Goal: Task Accomplishment & Management: Use online tool/utility

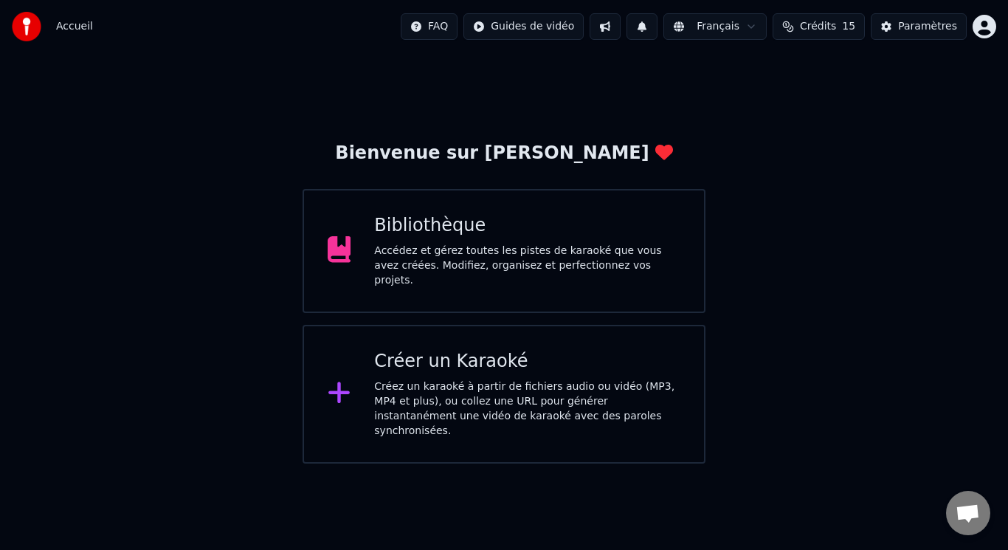
click at [491, 243] on div "Bibliothèque Accédez et gérez toutes les pistes de karaoké que vous avez créées…" at bounding box center [527, 251] width 306 height 74
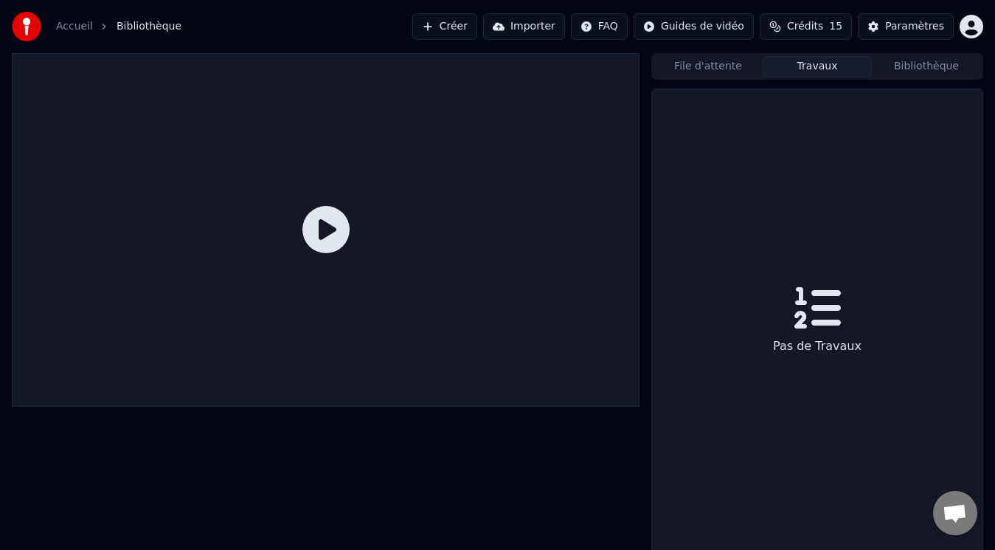
click at [832, 69] on button "Travaux" at bounding box center [817, 66] width 109 height 21
click at [909, 66] on button "Bibliothèque" at bounding box center [926, 66] width 109 height 21
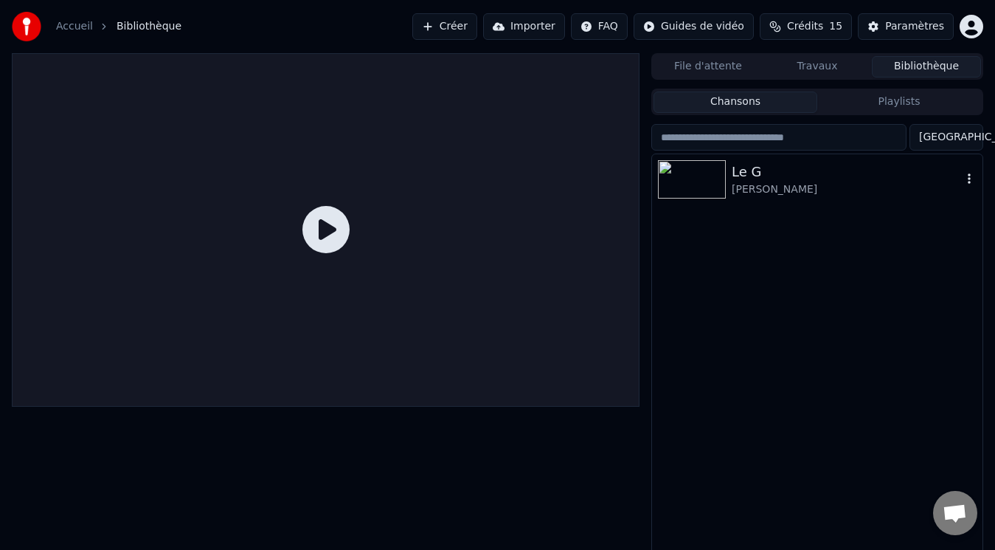
click at [691, 180] on img at bounding box center [692, 179] width 68 height 38
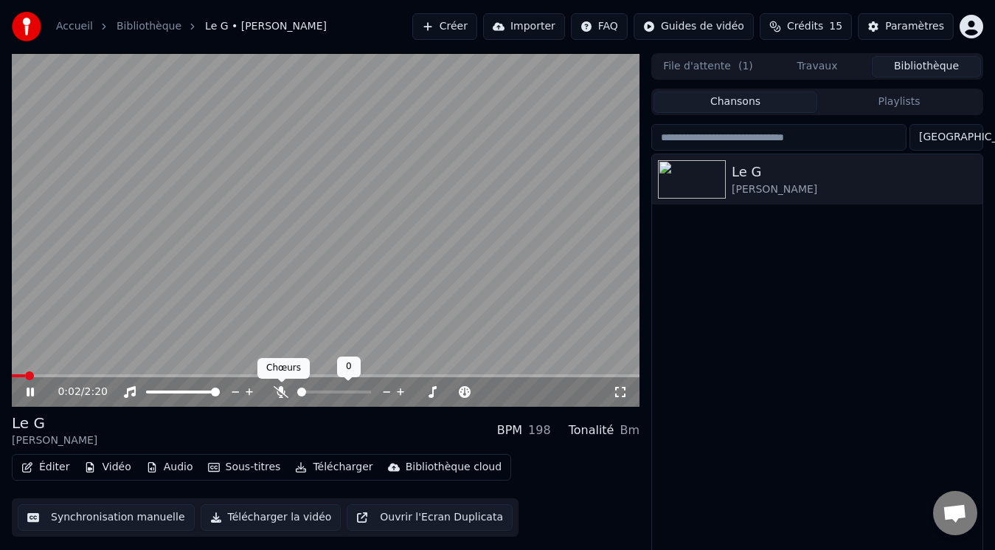
click at [279, 393] on icon at bounding box center [281, 392] width 15 height 12
click at [16, 380] on span at bounding box center [20, 375] width 9 height 9
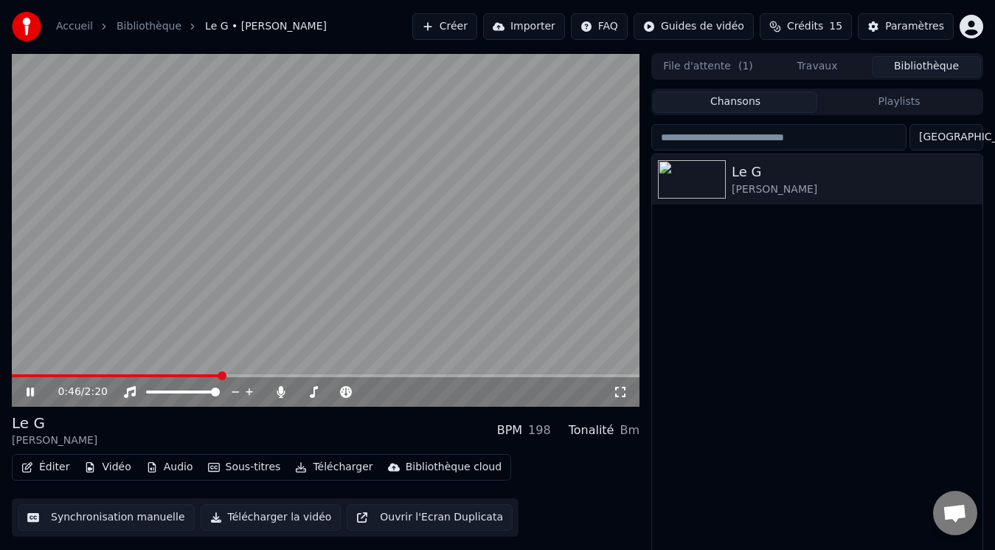
click at [280, 233] on video at bounding box center [326, 229] width 628 height 353
click at [910, 30] on div "Paramètres" at bounding box center [914, 26] width 59 height 15
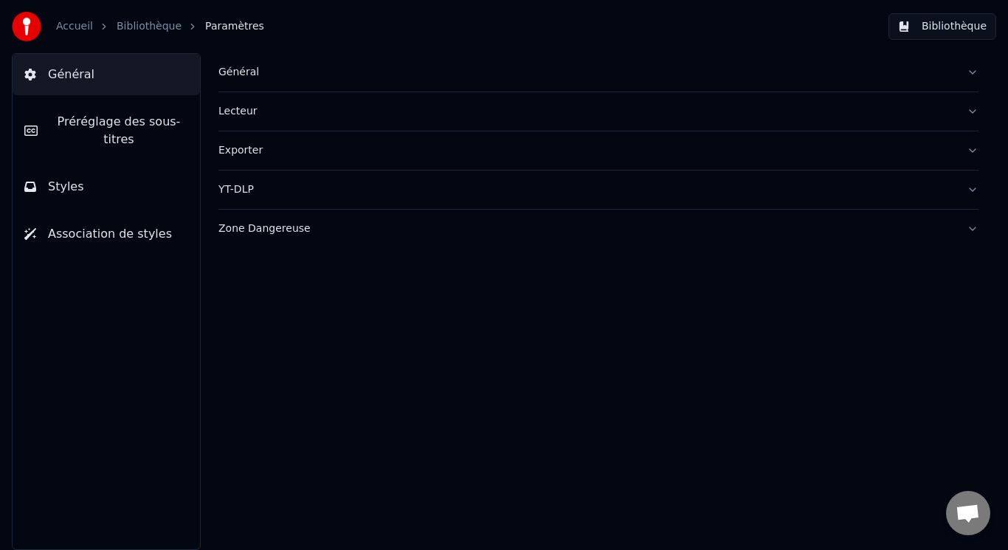
click at [94, 225] on span "Association de styles" at bounding box center [110, 234] width 124 height 18
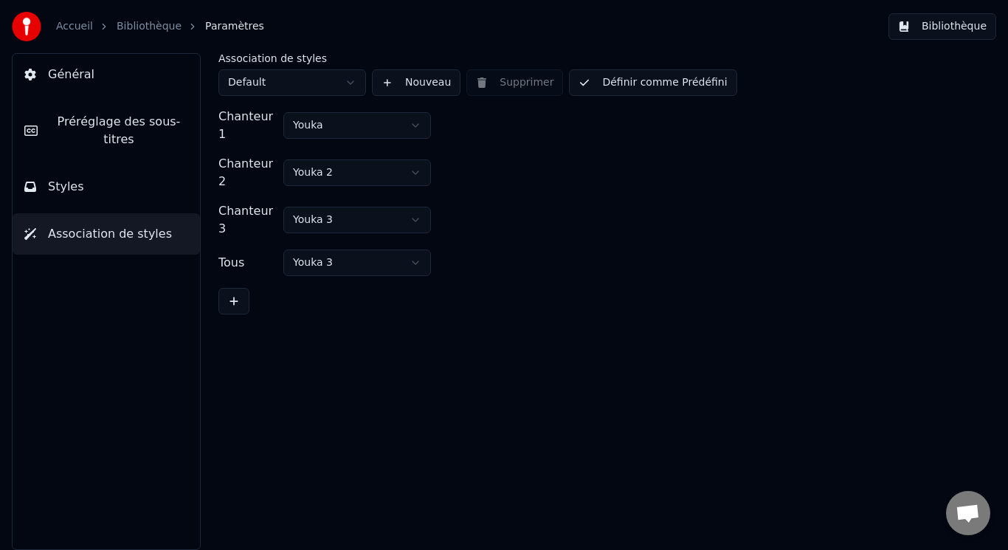
click at [102, 120] on span "Préréglage des sous-titres" at bounding box center [118, 130] width 139 height 35
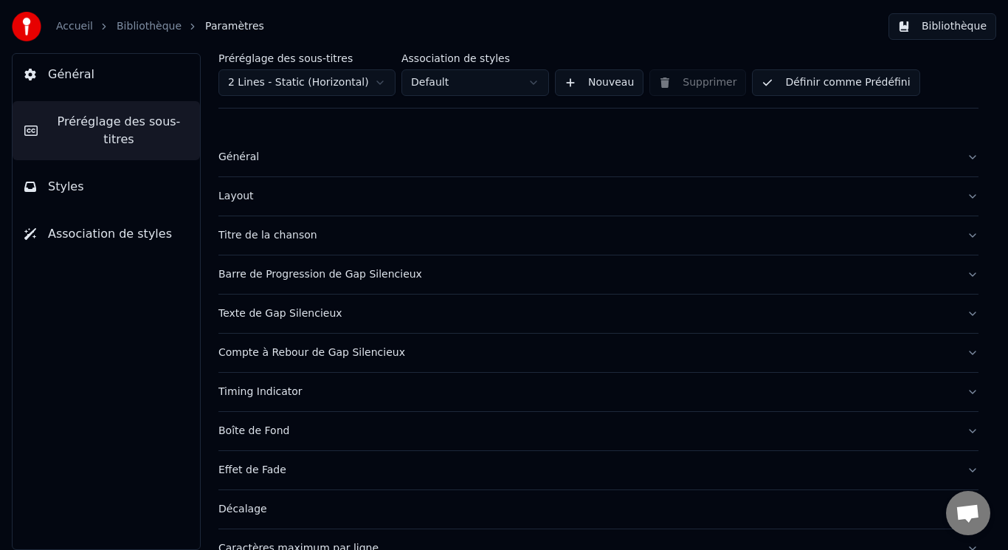
click at [80, 80] on span "Général" at bounding box center [71, 75] width 46 height 18
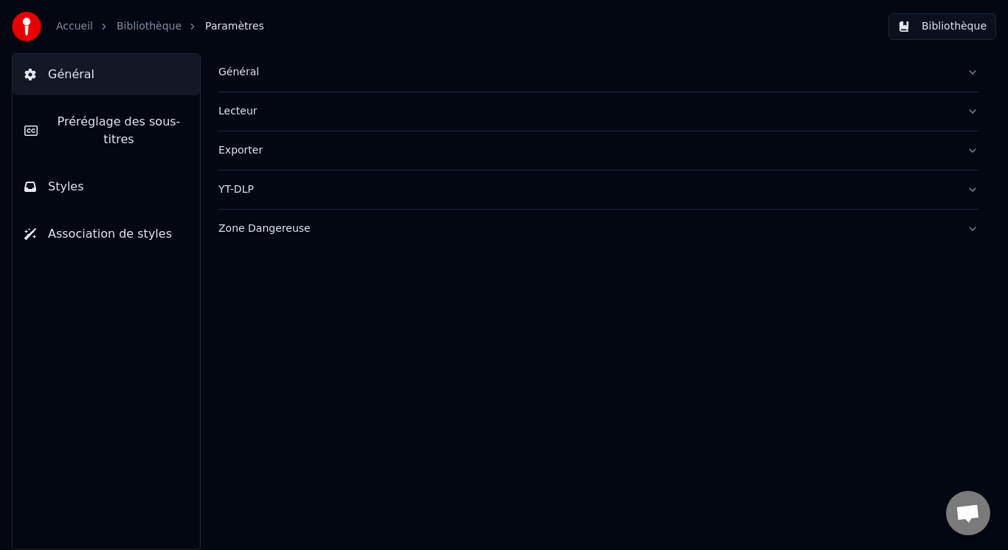
click at [234, 114] on div "Lecteur" at bounding box center [586, 111] width 736 height 15
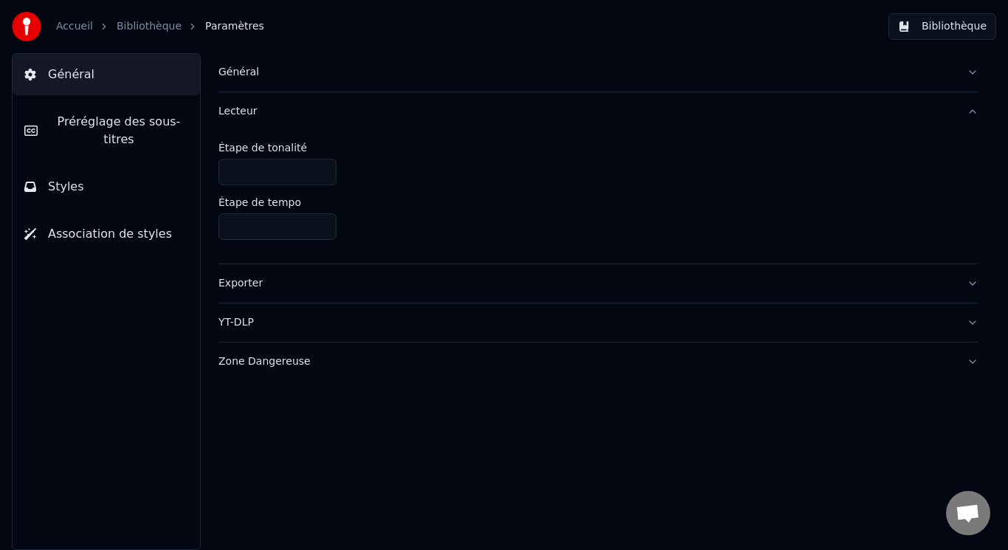
click at [243, 291] on button "Exporter" at bounding box center [598, 283] width 760 height 38
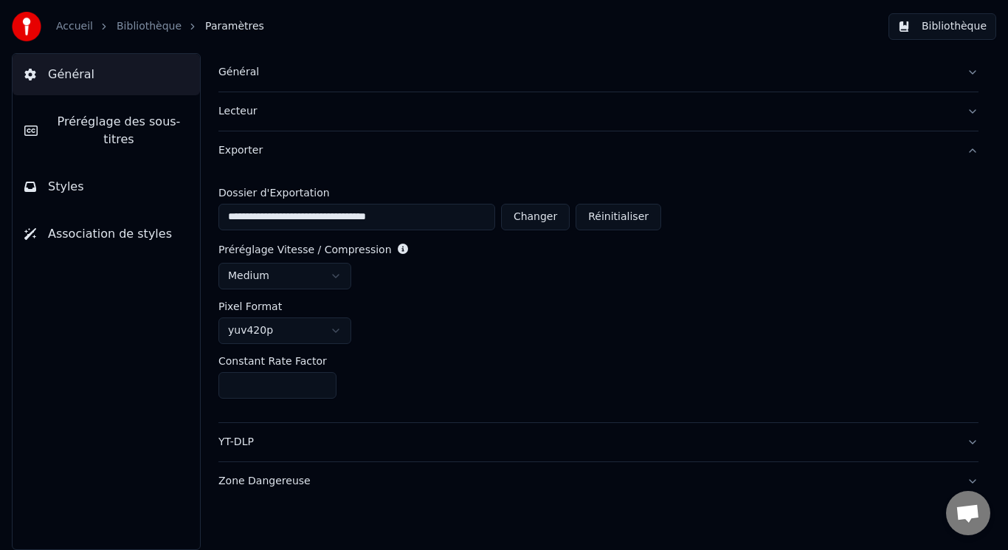
click at [287, 440] on div "YT-DLP" at bounding box center [586, 442] width 736 height 15
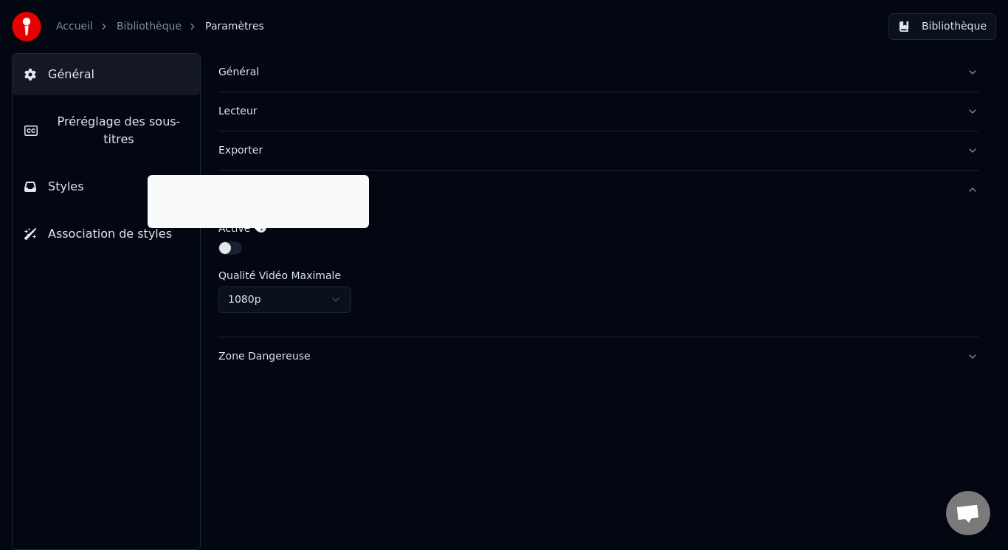
click at [259, 227] on icon at bounding box center [261, 227] width 10 height 10
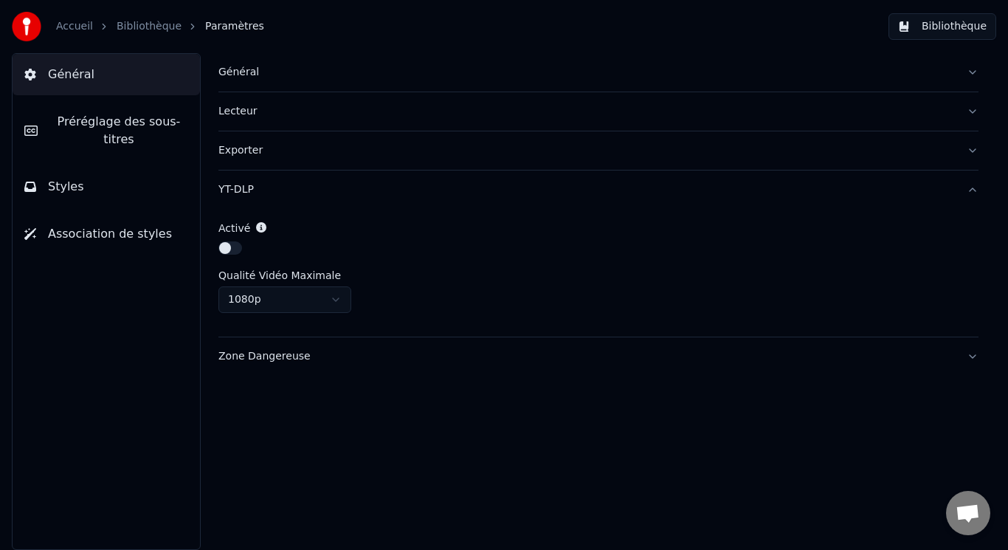
click at [341, 303] on html "Accueil Bibliothèque Paramètres Bibliothèque Général Préréglage des sous-titres…" at bounding box center [504, 275] width 1008 height 550
click at [281, 357] on div "Zone Dangereuse" at bounding box center [586, 356] width 736 height 15
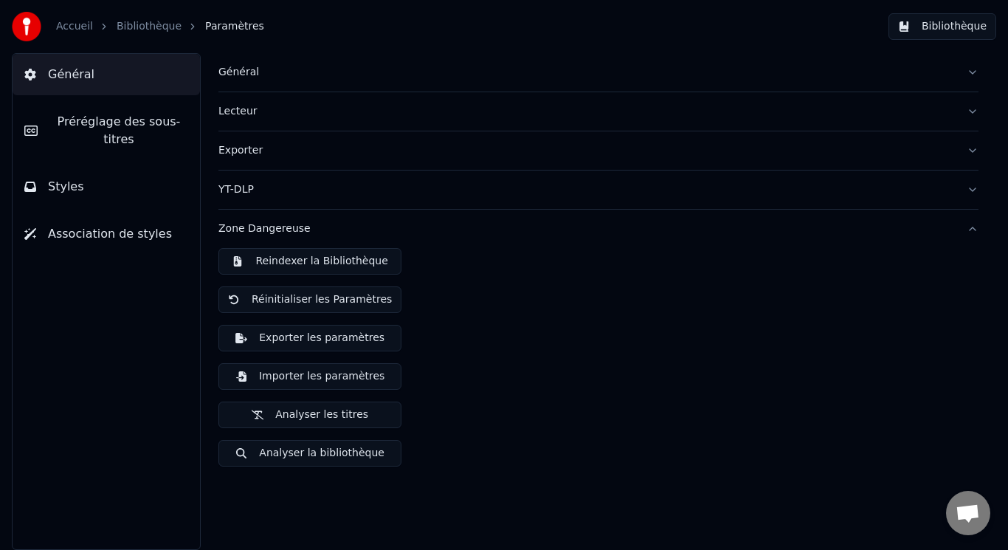
click at [328, 448] on button "Analyser la bibliothèque" at bounding box center [309, 453] width 183 height 27
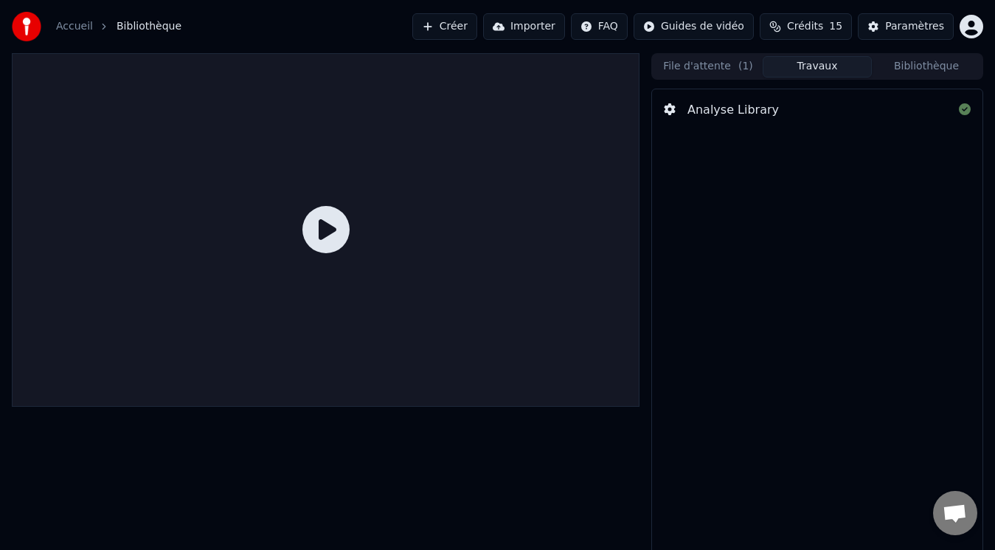
click at [915, 66] on button "Bibliothèque" at bounding box center [926, 66] width 109 height 21
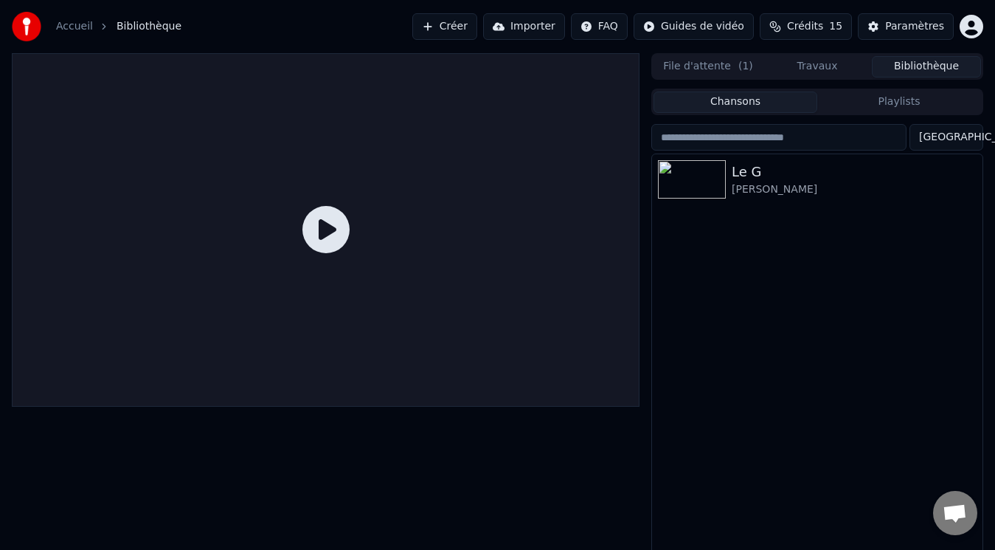
click at [714, 68] on button "File d'attente ( 1 )" at bounding box center [708, 66] width 109 height 21
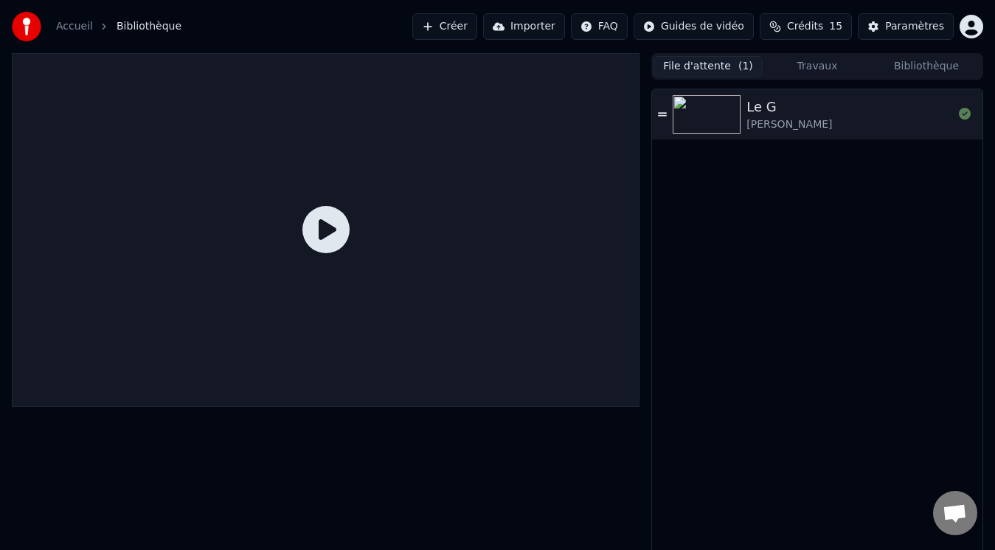
click at [919, 69] on button "Bibliothèque" at bounding box center [926, 66] width 109 height 21
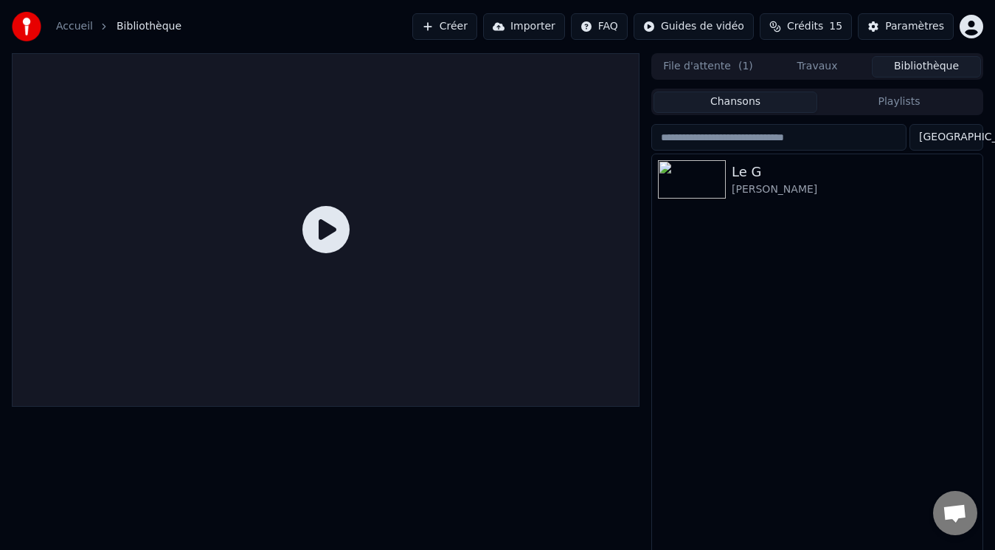
click at [557, 27] on button "Importer" at bounding box center [524, 26] width 82 height 27
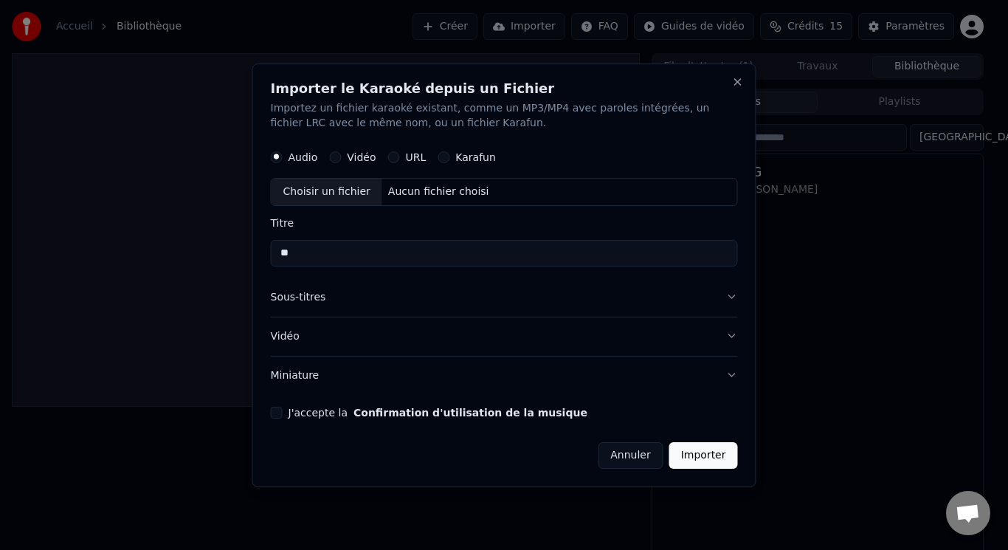
type input "*"
click at [730, 373] on button "Miniature" at bounding box center [504, 375] width 467 height 38
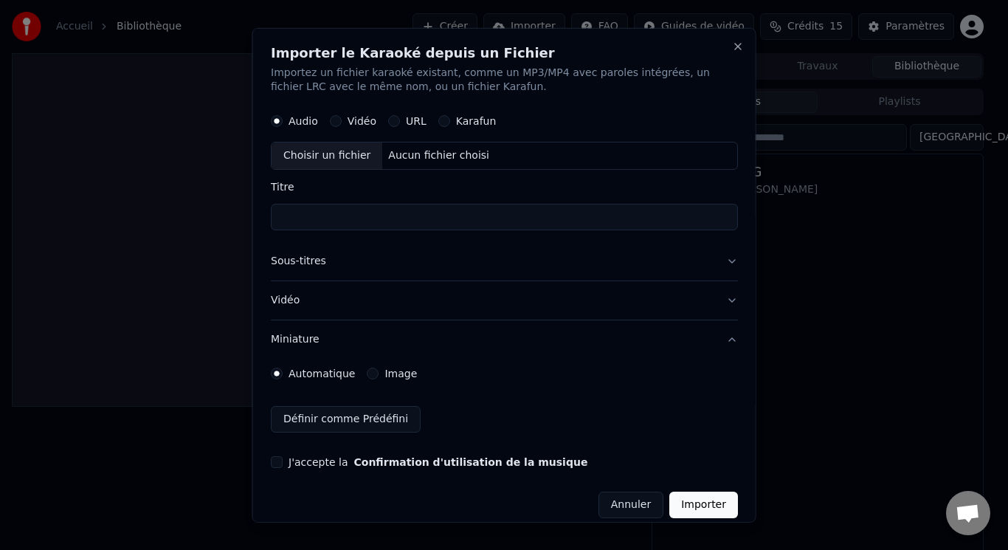
click at [730, 373] on div "Importer le Karaoké depuis un Fichier Importez un fichier karaoké existant, com…" at bounding box center [504, 274] width 504 height 495
click at [711, 304] on button "Vidéo" at bounding box center [504, 300] width 467 height 38
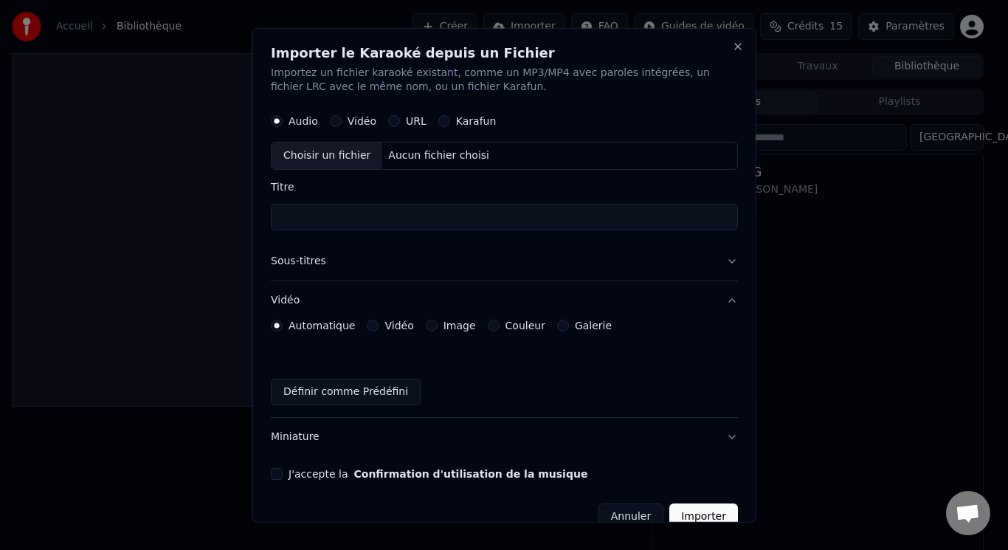
click at [632, 511] on button "Annuler" at bounding box center [630, 516] width 65 height 27
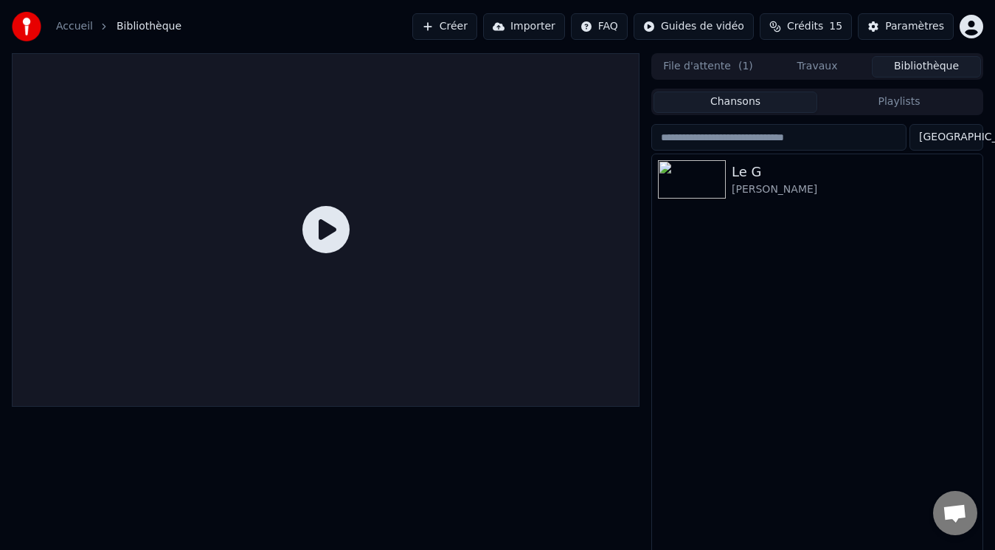
click at [623, 27] on html "Accueil Bibliothèque Créer Importer FAQ Guides de vidéo Crédits 15 Paramètres F…" at bounding box center [497, 275] width 995 height 550
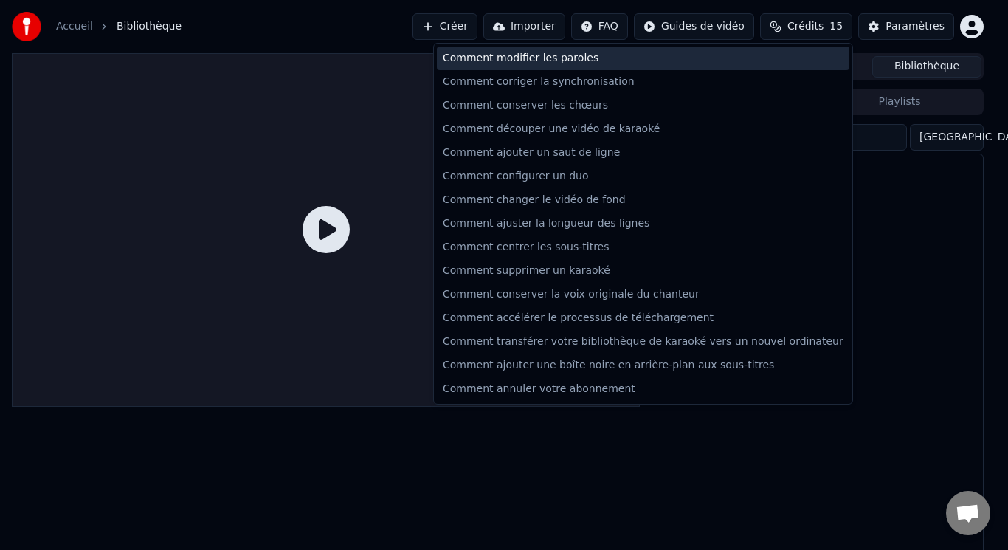
click at [545, 61] on div "Comment modifier les paroles" at bounding box center [643, 58] width 412 height 24
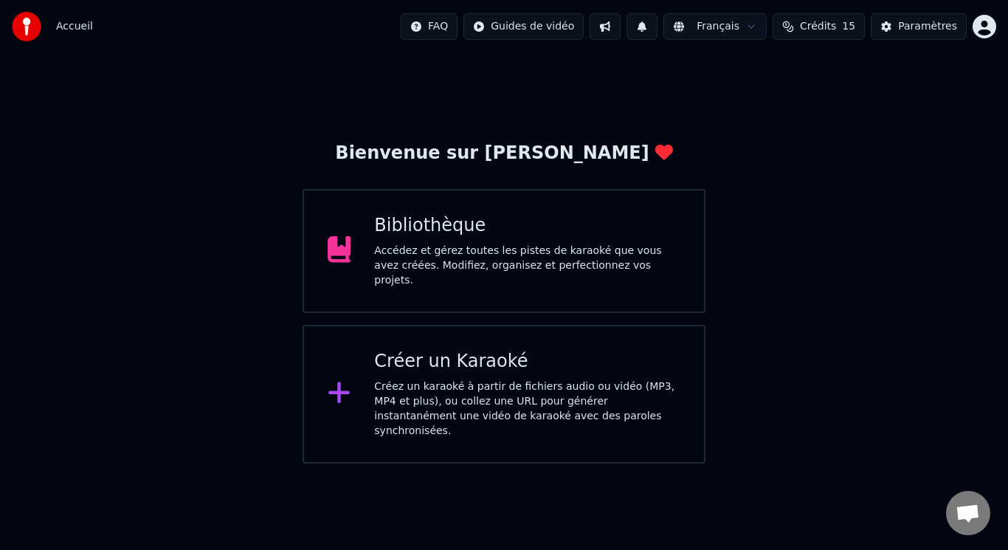
click at [27, 30] on img at bounding box center [27, 27] width 30 height 30
click at [463, 379] on div "Créez un karaoké à partir de fichiers audio ou vidéo (MP3, MP4 et plus), ou col…" at bounding box center [527, 408] width 306 height 59
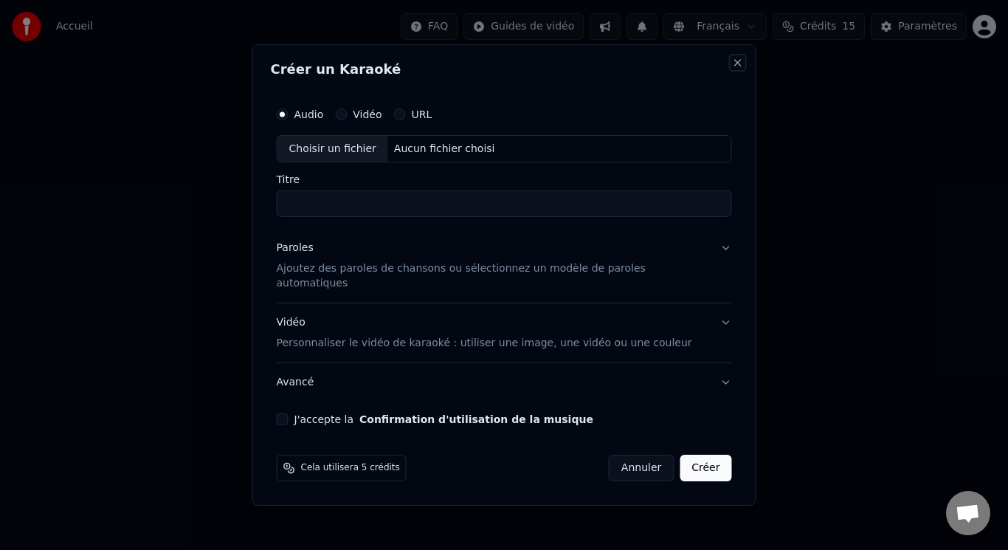
click at [732, 69] on button "Close" at bounding box center [738, 63] width 12 height 12
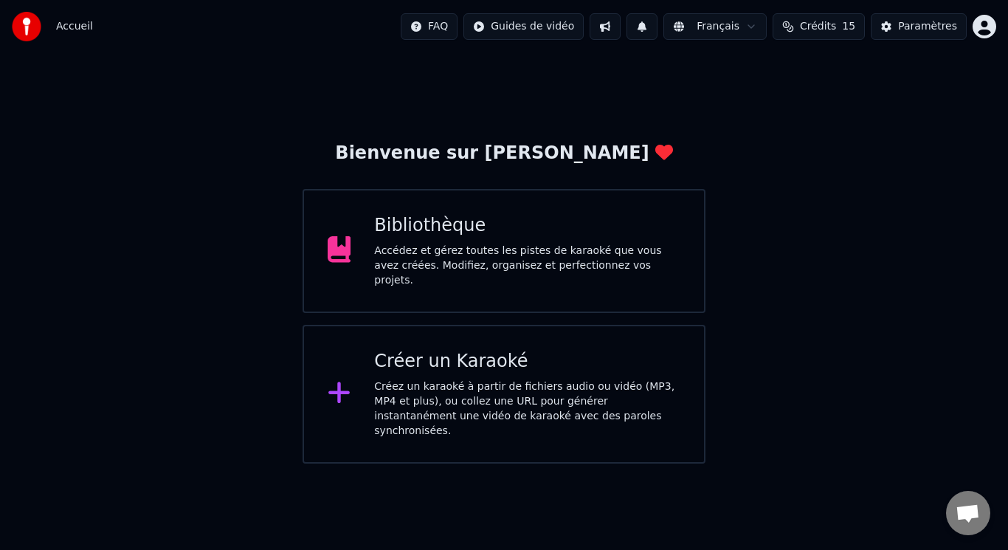
click at [493, 229] on div "Bibliothèque" at bounding box center [527, 226] width 306 height 24
